Goal: Task Accomplishment & Management: Manage account settings

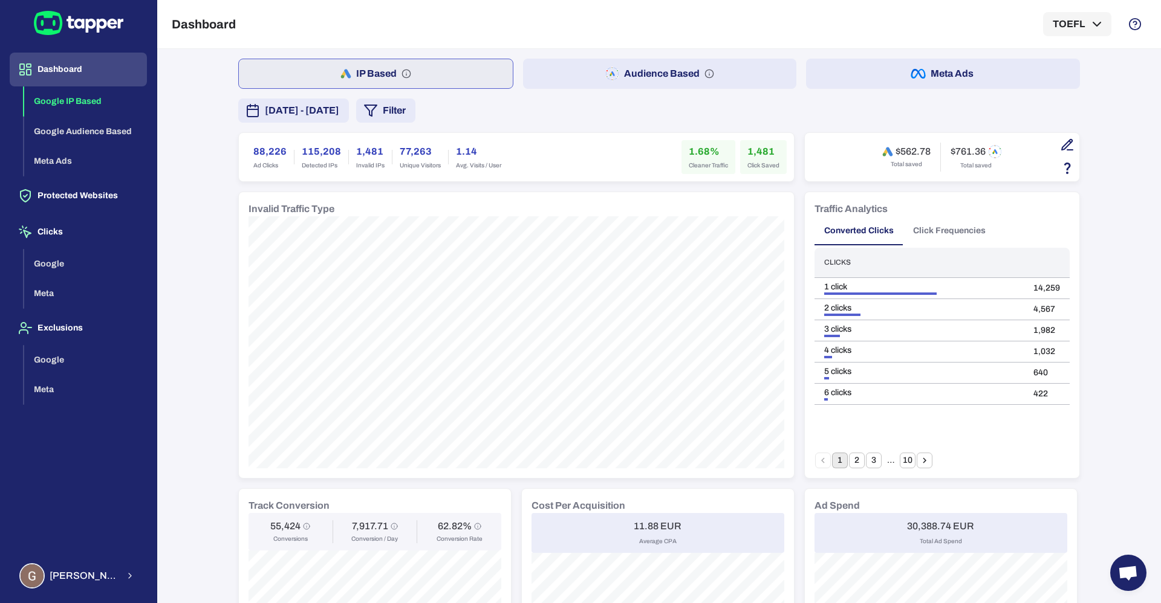
click at [317, 115] on span "[DATE] - [DATE]" at bounding box center [302, 110] width 74 height 15
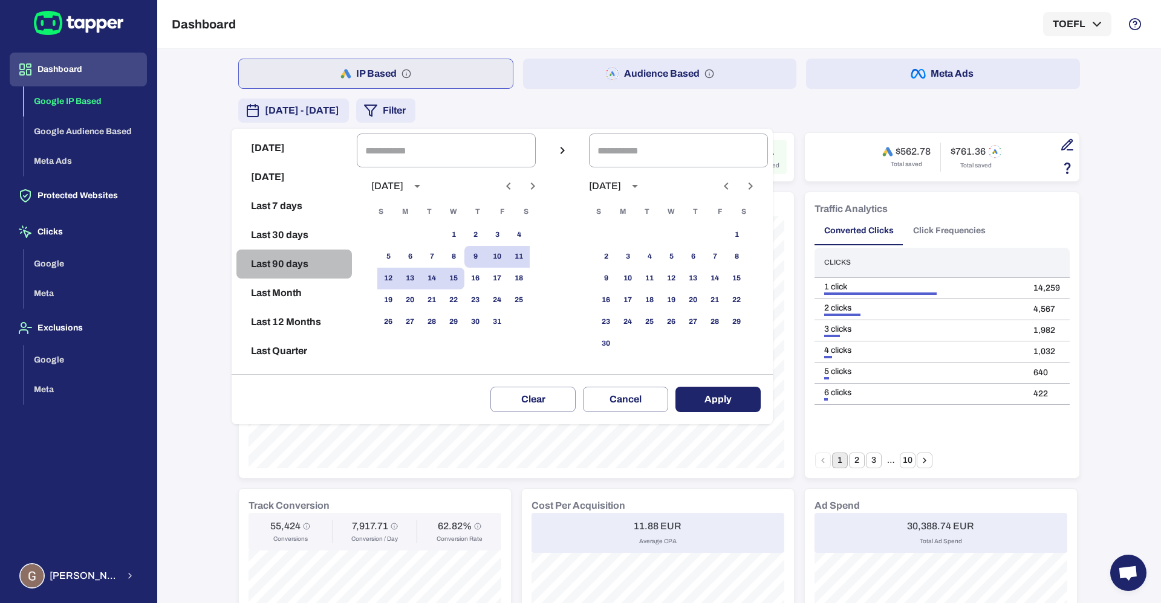
click at [275, 264] on button "Last 90 days" at bounding box center [293, 264] width 115 height 29
type input "**********"
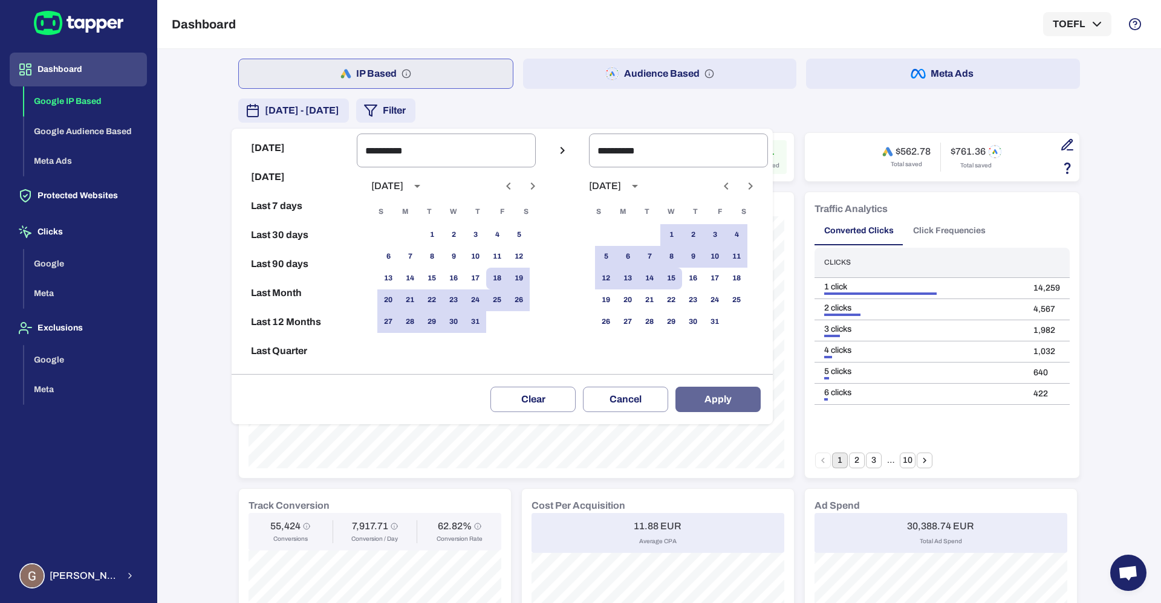
click at [724, 394] on button "Apply" at bounding box center [717, 399] width 85 height 25
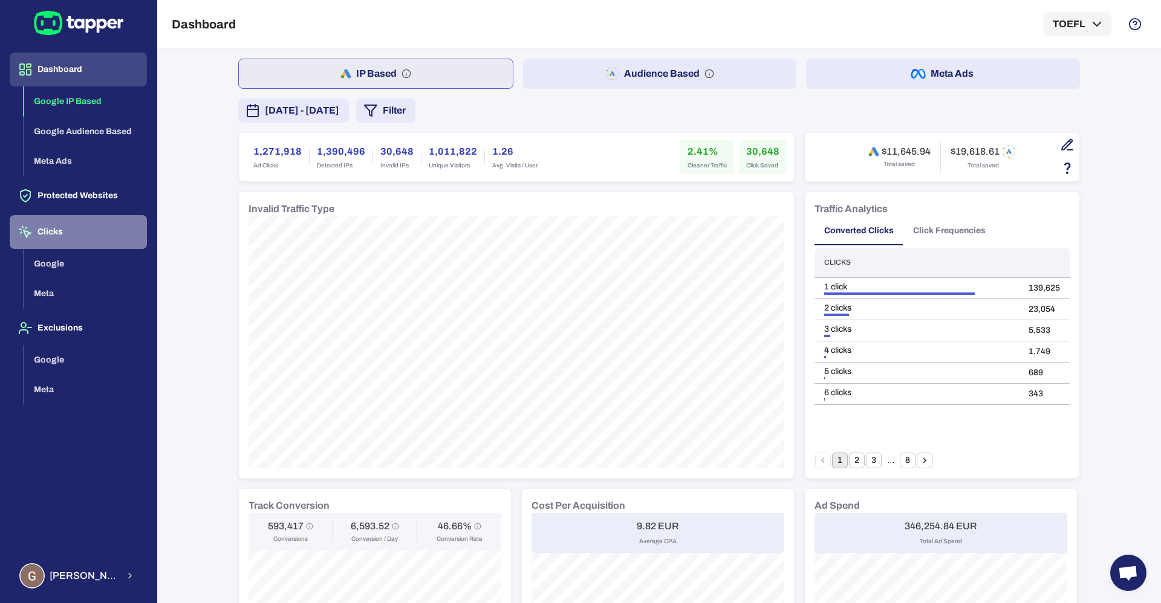
click at [54, 241] on button "Clicks" at bounding box center [78, 232] width 137 height 34
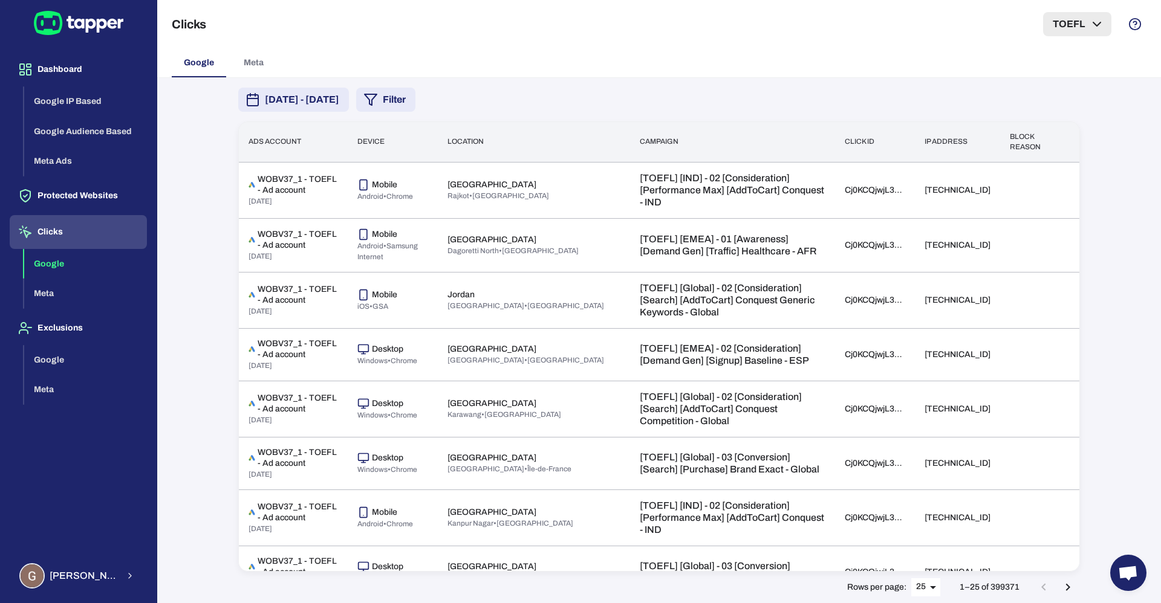
click at [1066, 22] on button "TOEFL" at bounding box center [1077, 24] width 68 height 24
click at [93, 202] on div at bounding box center [580, 301] width 1161 height 603
click at [91, 193] on button "Protected Websites" at bounding box center [78, 196] width 137 height 34
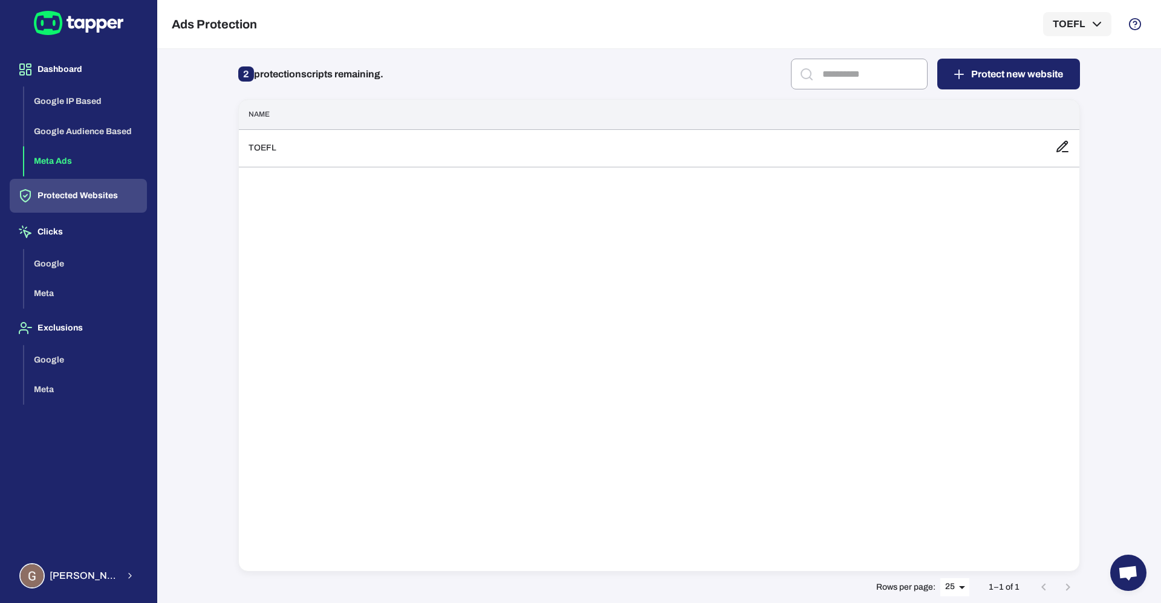
click at [83, 164] on button "Meta Ads" at bounding box center [85, 161] width 123 height 30
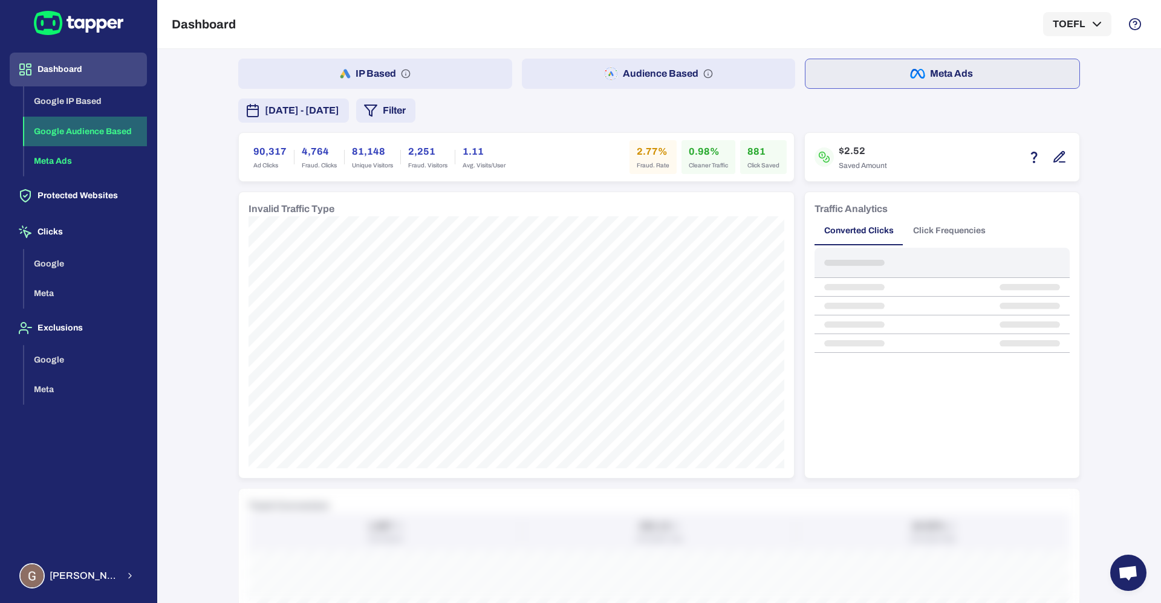
click at [87, 126] on button "Google Audience Based" at bounding box center [85, 132] width 123 height 30
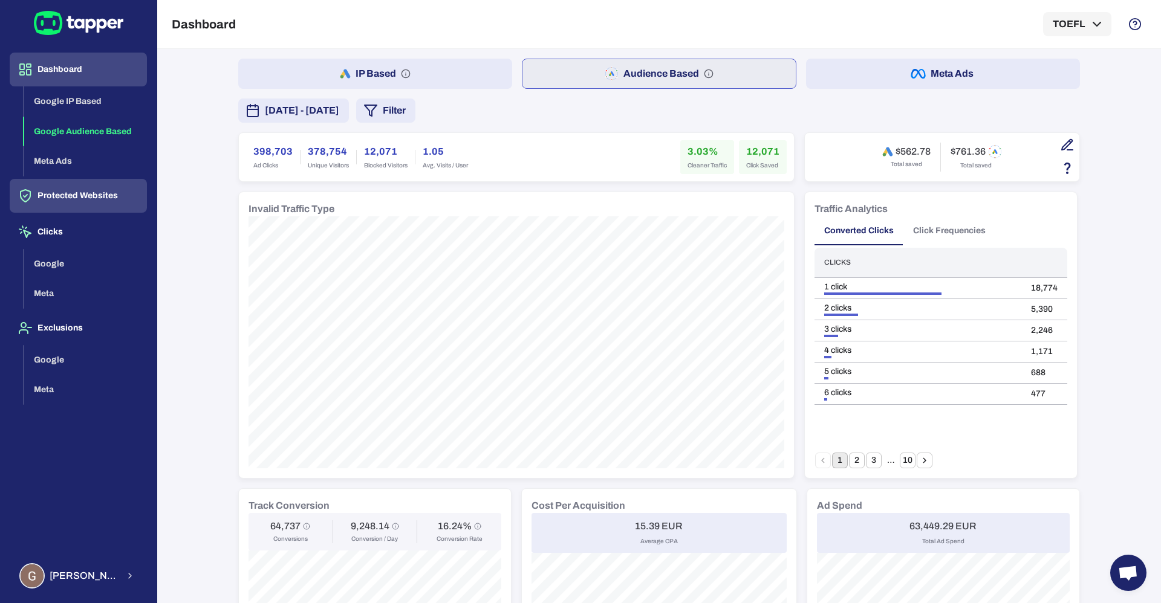
click at [45, 197] on button "Protected Websites" at bounding box center [78, 196] width 137 height 34
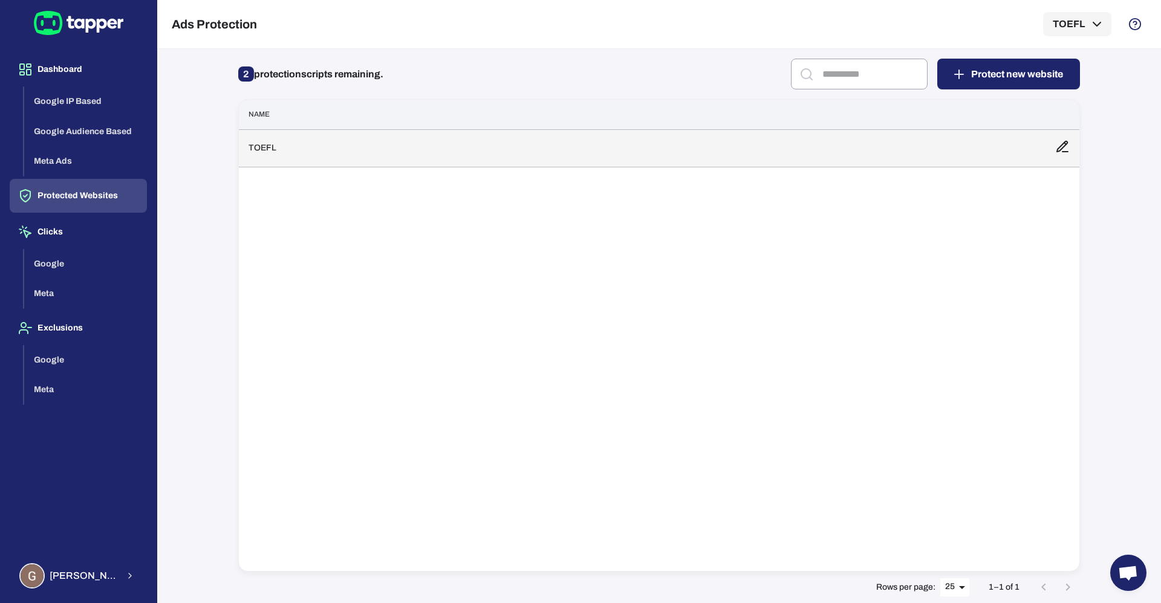
click at [271, 148] on td "TOEFL" at bounding box center [642, 147] width 806 height 37
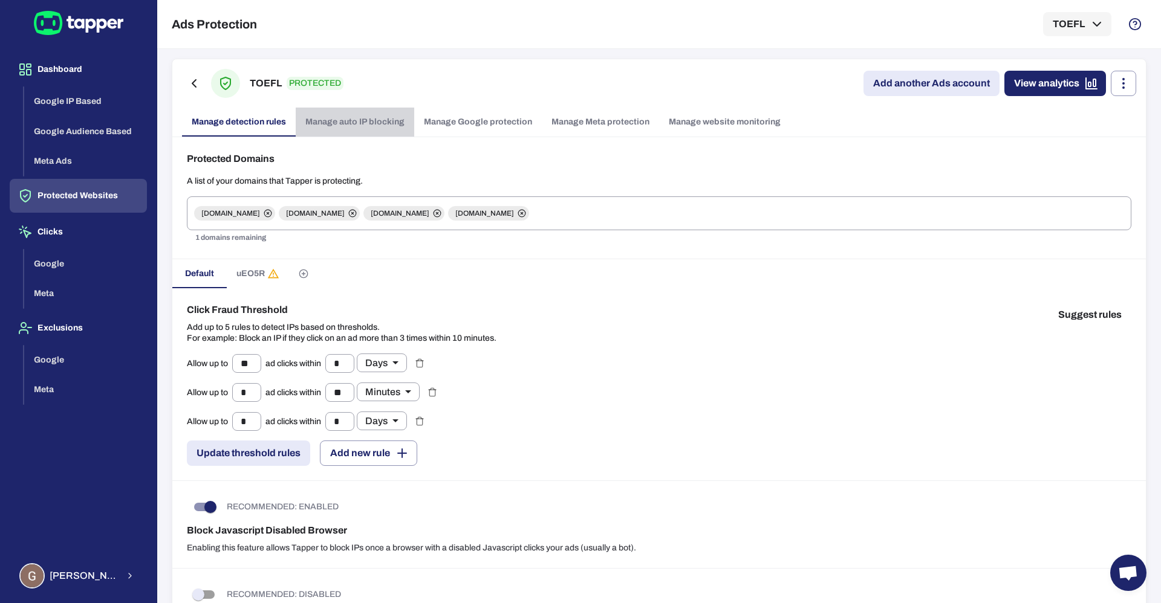
click at [348, 124] on link "Manage auto IP blocking" at bounding box center [355, 122] width 118 height 29
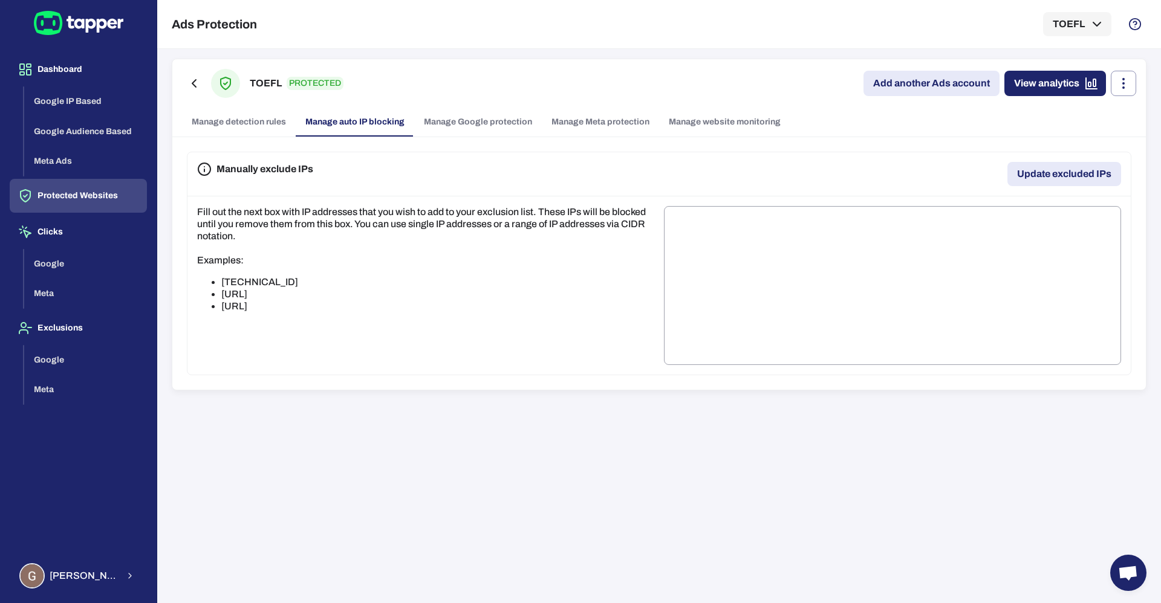
click at [970, 85] on link "Add another Ads account" at bounding box center [931, 83] width 136 height 25
click at [231, 126] on link "Manage detection rules" at bounding box center [239, 122] width 114 height 29
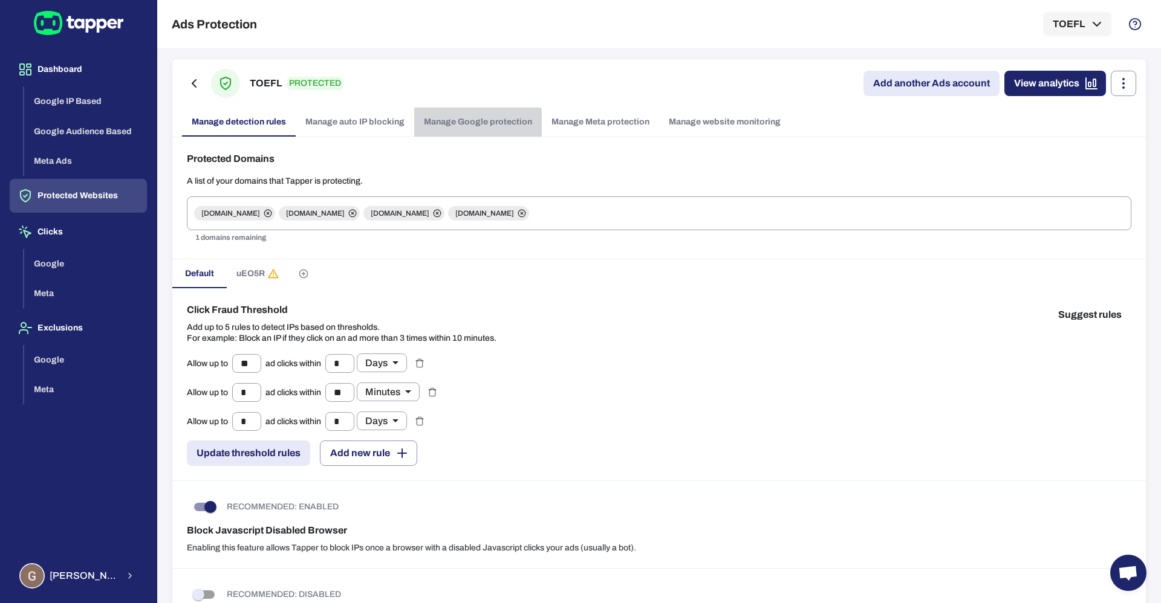
click at [436, 123] on link "Manage Google protection" at bounding box center [478, 122] width 128 height 29
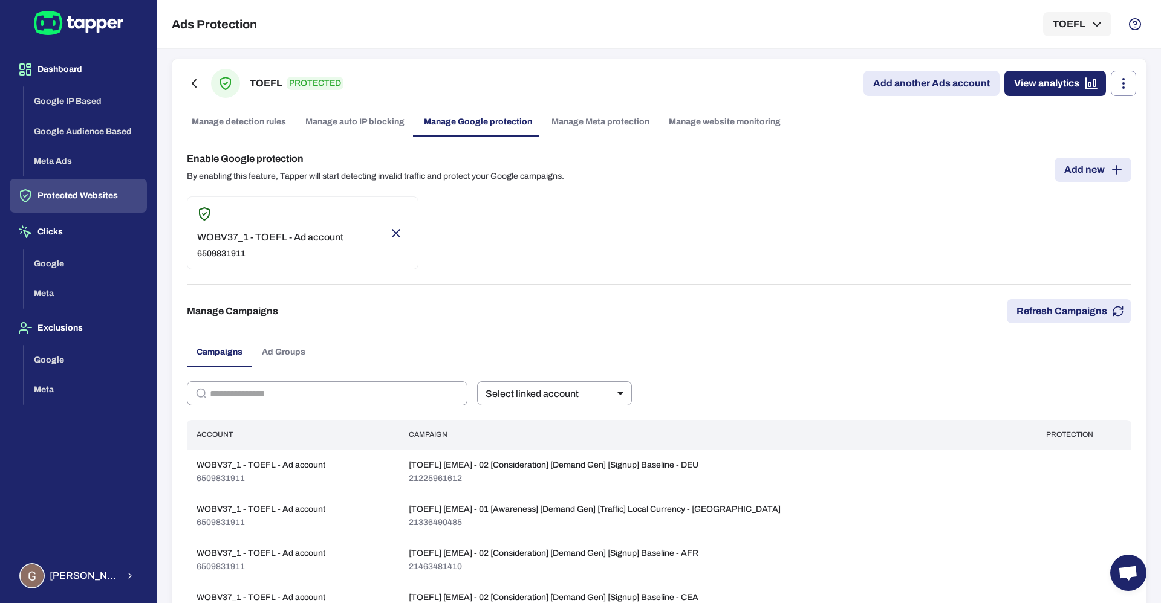
click at [593, 120] on link "Manage Meta protection" at bounding box center [600, 122] width 117 height 29
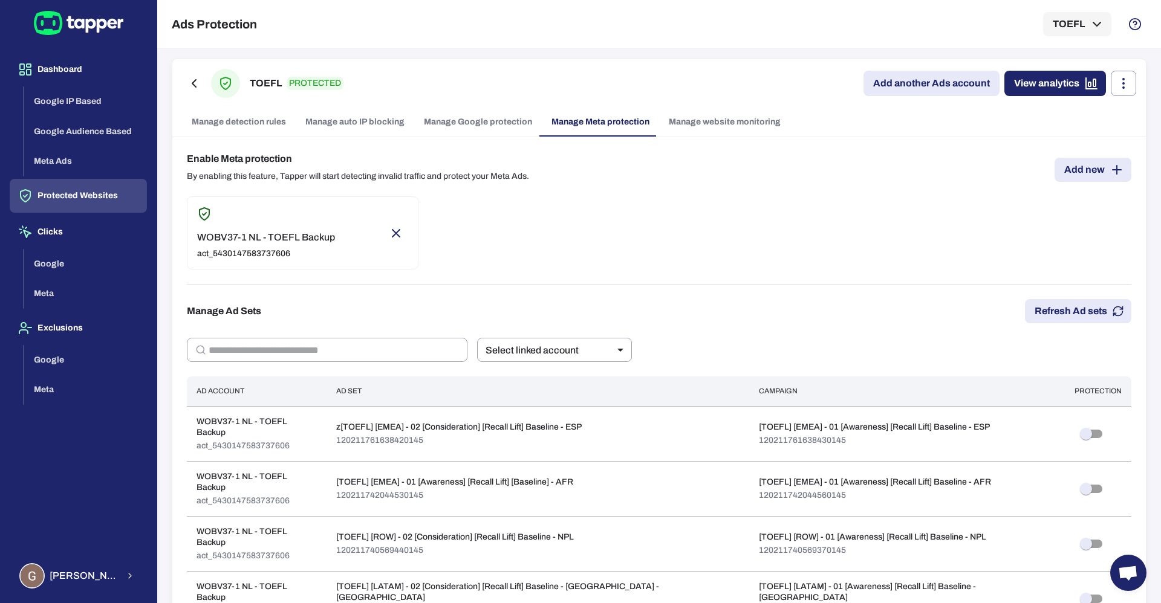
click at [236, 120] on link "Manage detection rules" at bounding box center [239, 122] width 114 height 29
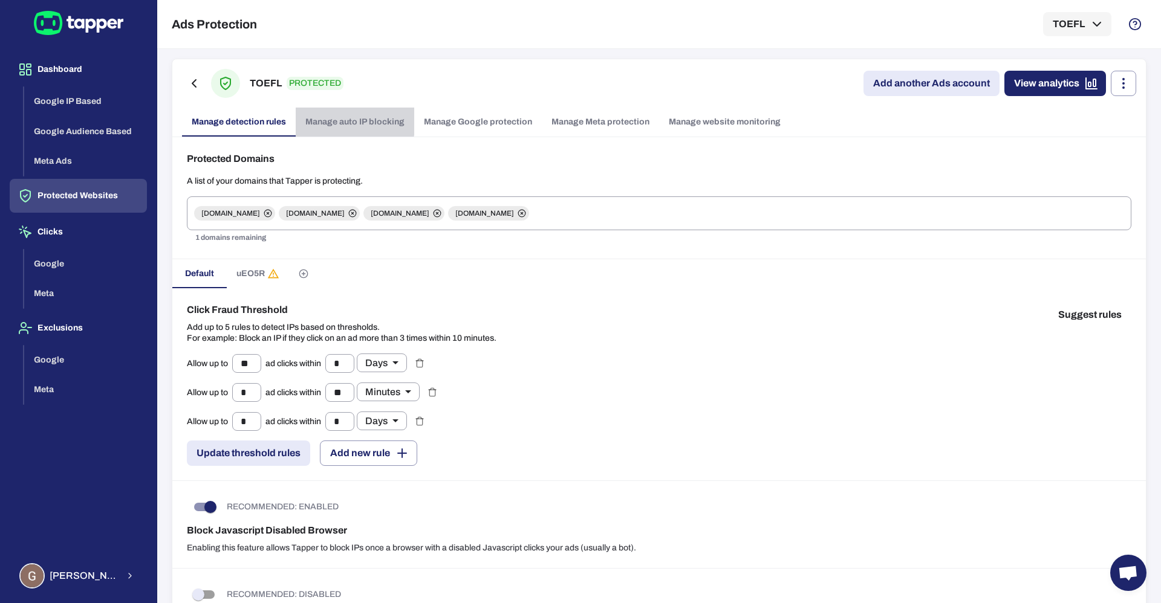
click at [354, 120] on link "Manage auto IP blocking" at bounding box center [355, 122] width 118 height 29
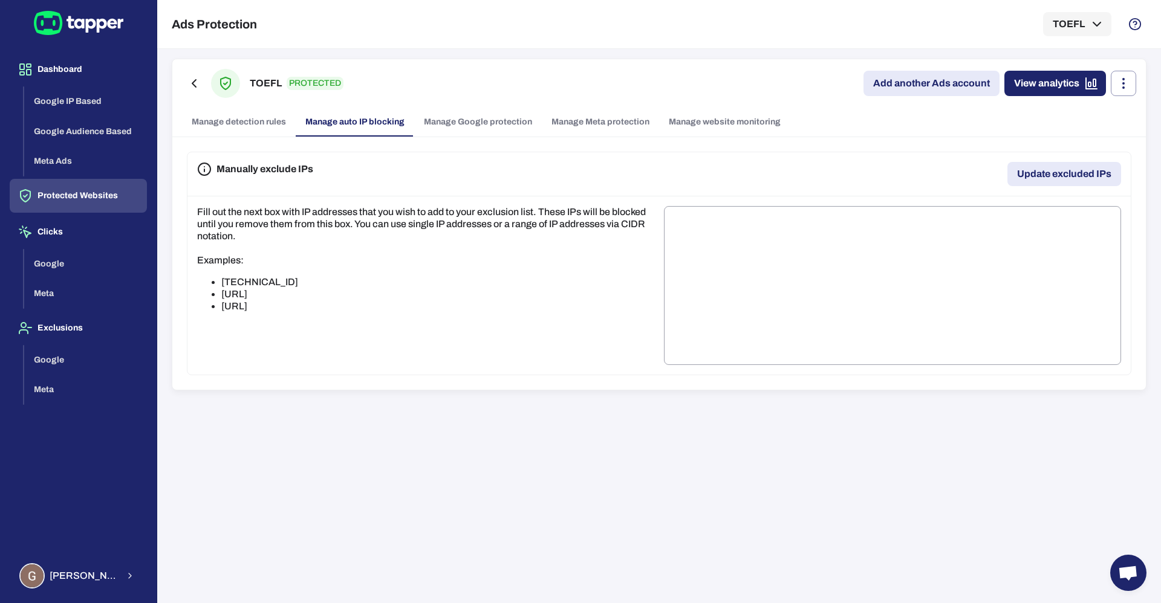
click at [244, 117] on link "Manage detection rules" at bounding box center [239, 122] width 114 height 29
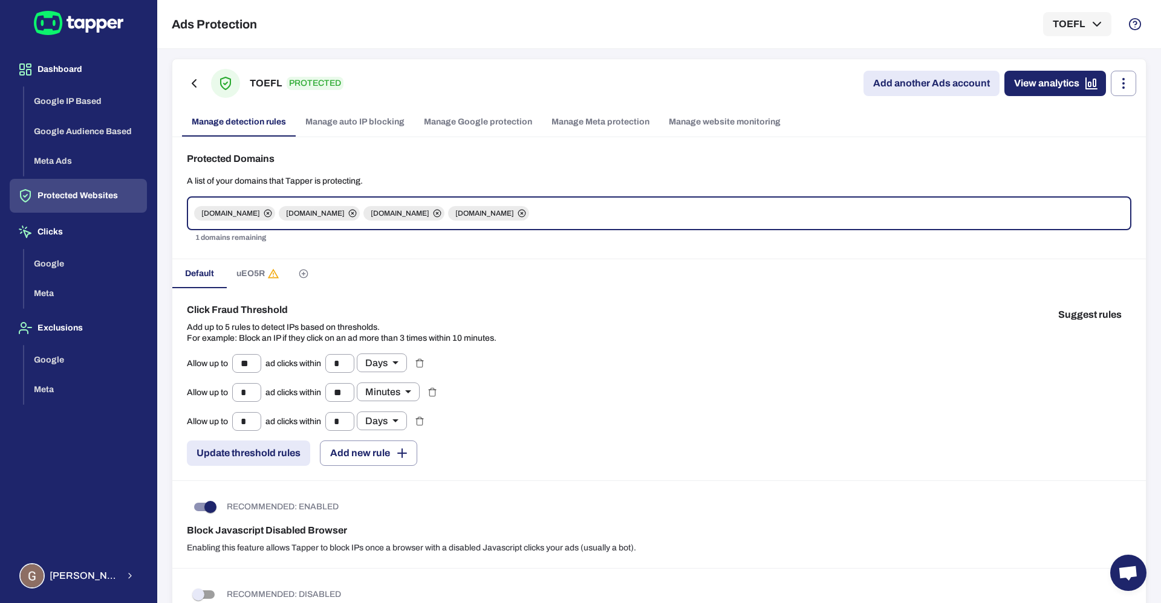
click at [1038, 75] on link "View analytics" at bounding box center [1055, 83] width 102 height 25
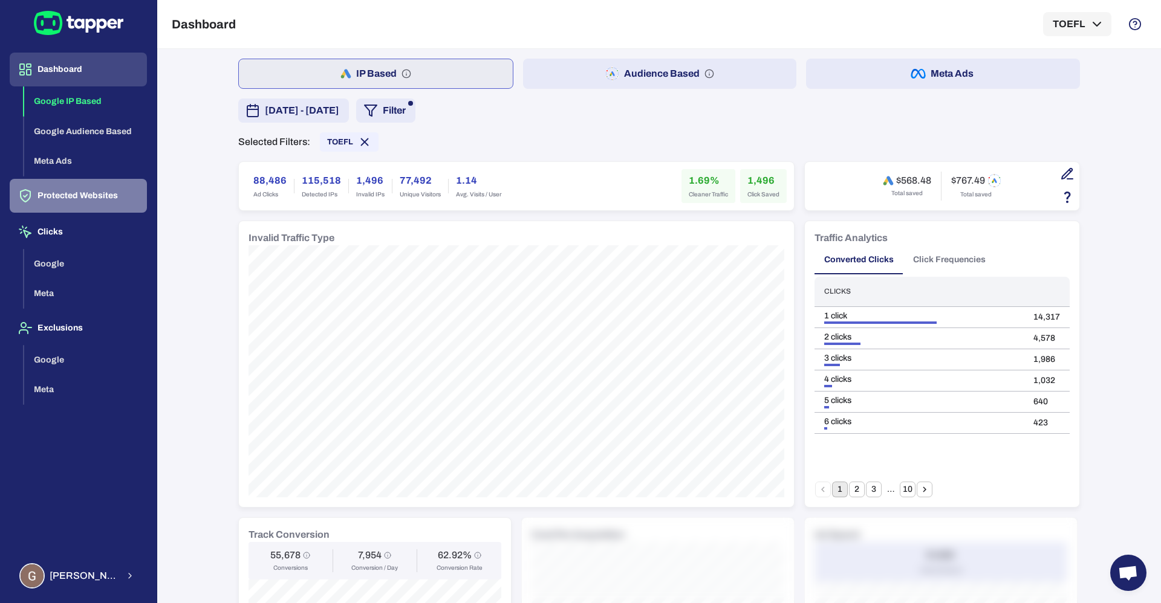
click at [44, 190] on button "Protected Websites" at bounding box center [78, 196] width 137 height 34
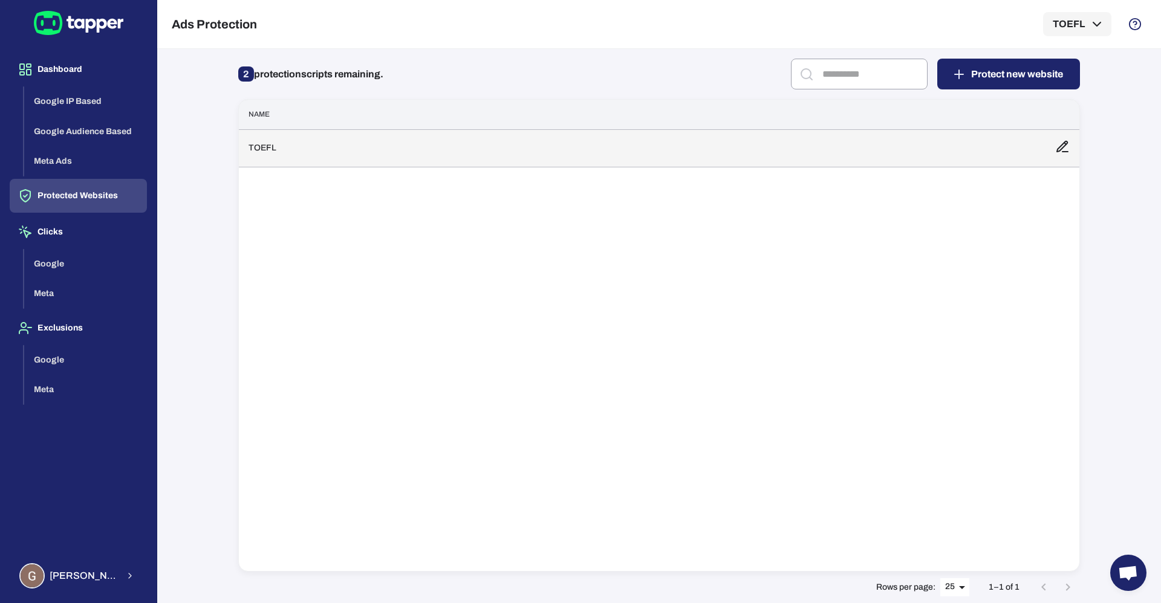
click at [313, 142] on td "TOEFL" at bounding box center [642, 147] width 806 height 37
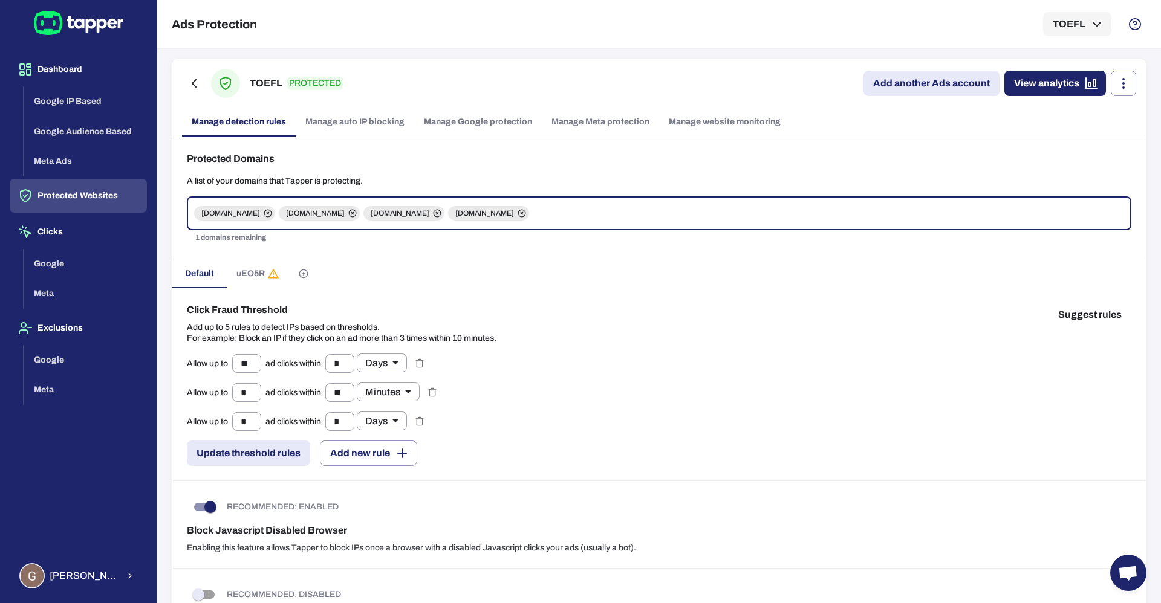
click at [888, 79] on link "Add another Ads account" at bounding box center [931, 83] width 136 height 25
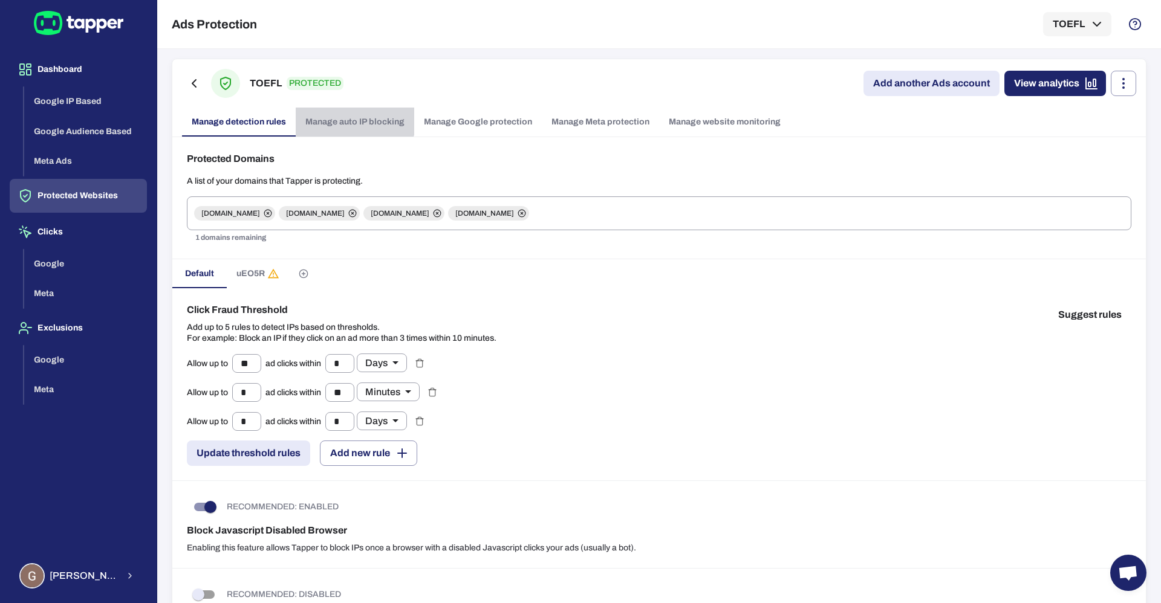
click at [342, 112] on link "Manage auto IP blocking" at bounding box center [355, 122] width 118 height 29
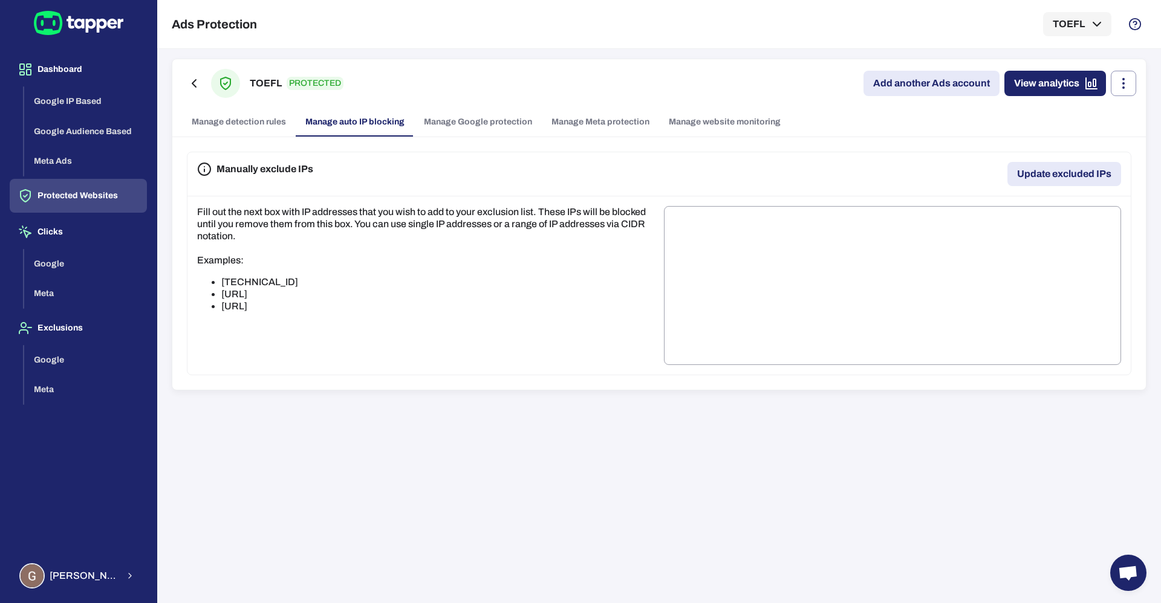
click at [464, 120] on link "Manage Google protection" at bounding box center [478, 122] width 128 height 29
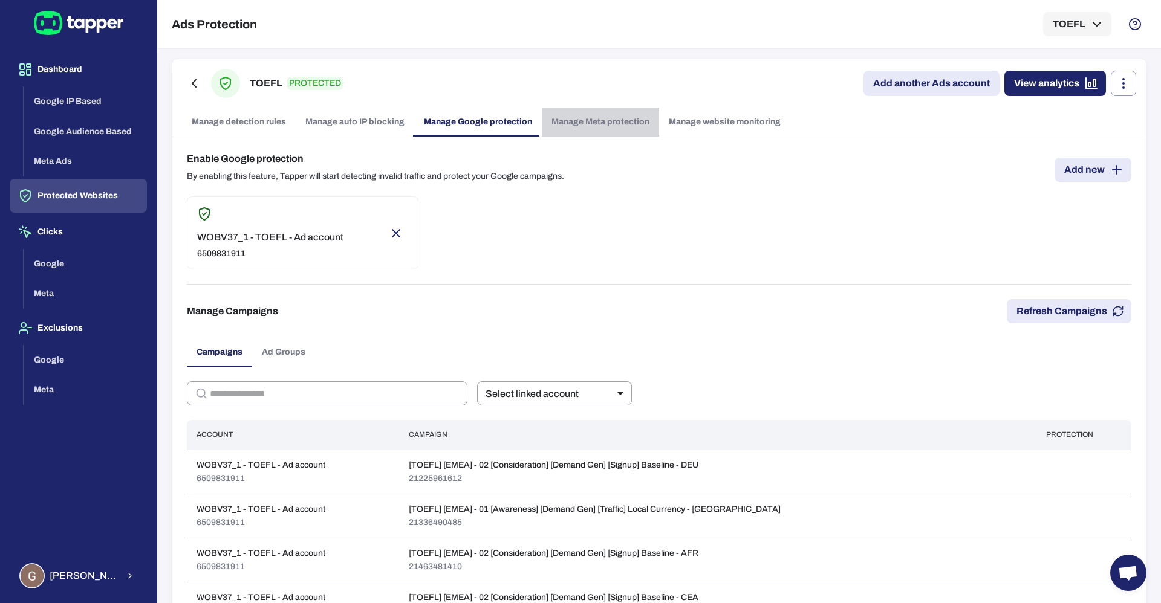
click at [609, 126] on link "Manage Meta protection" at bounding box center [600, 122] width 117 height 29
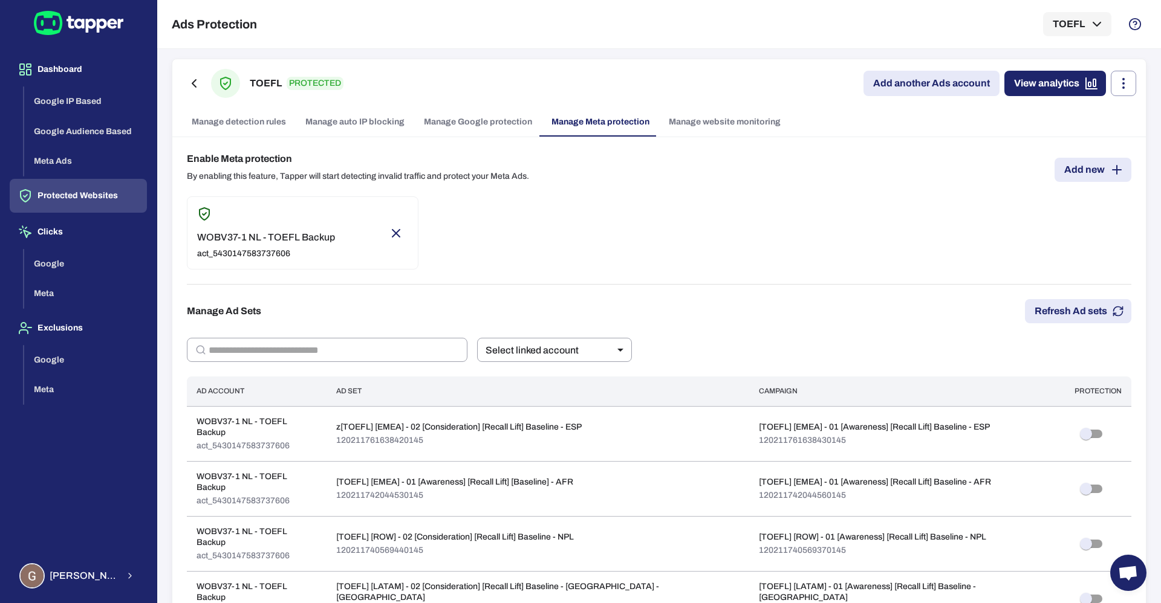
click at [740, 124] on link "Manage website monitoring" at bounding box center [724, 122] width 131 height 29
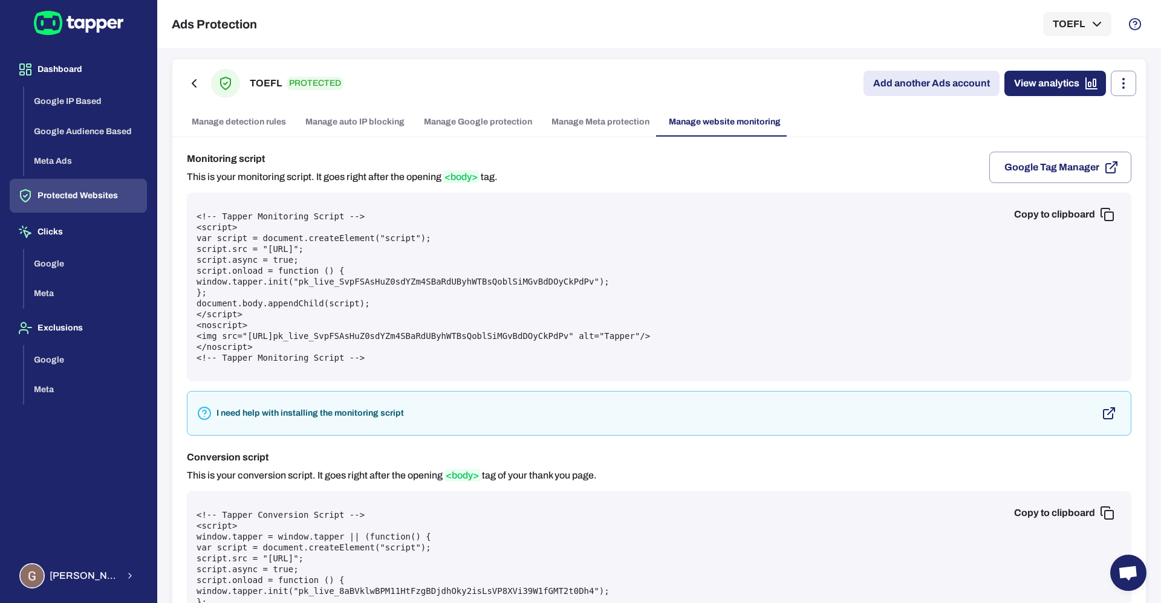
click at [244, 124] on link "Manage detection rules" at bounding box center [239, 122] width 114 height 29
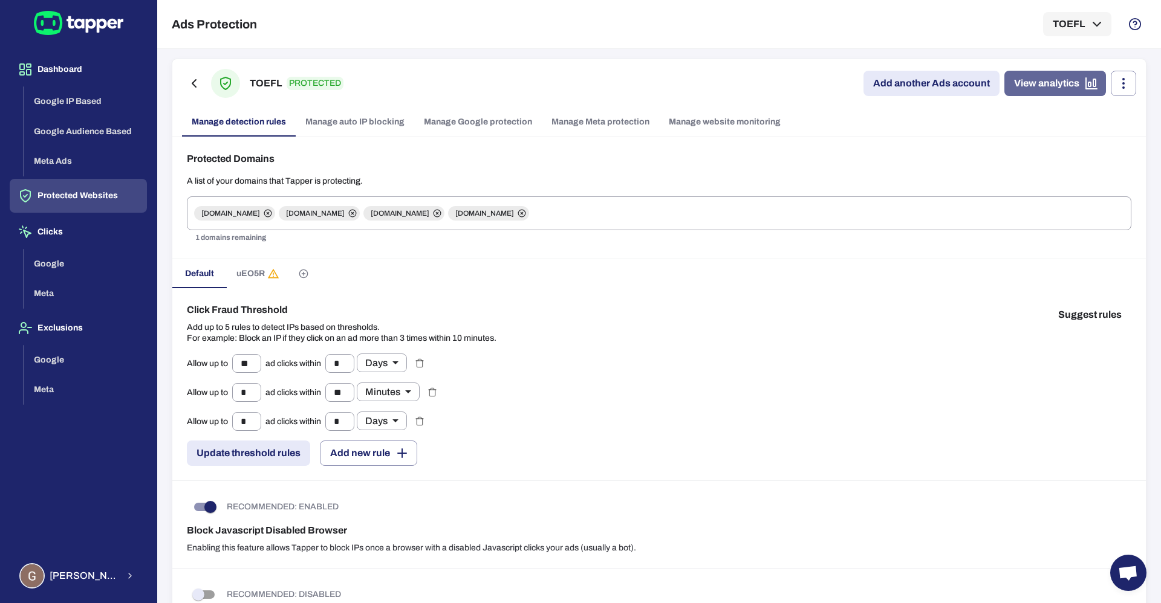
click at [1028, 76] on link "View analytics" at bounding box center [1055, 83] width 102 height 25
